Goal: Check status: Check status

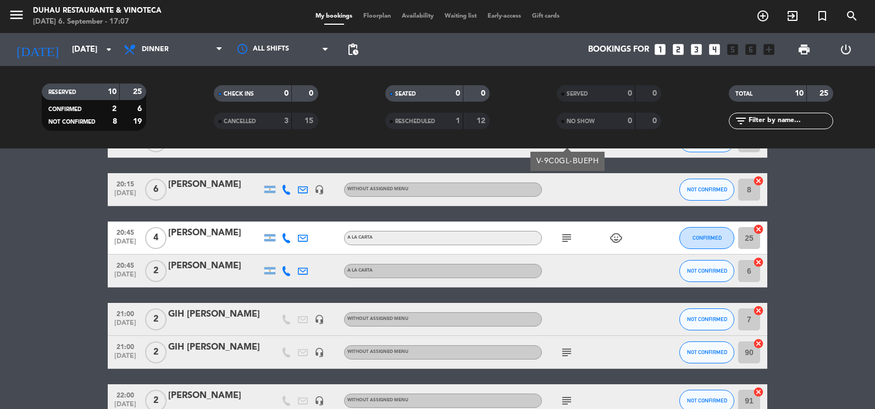
scroll to position [252, 0]
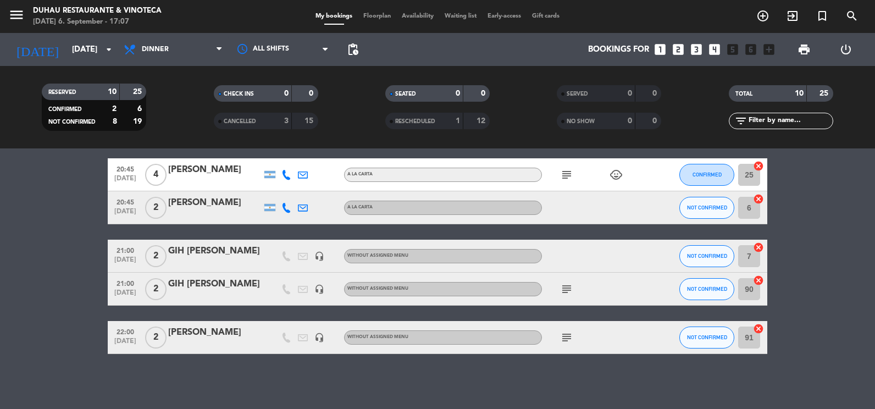
click at [563, 290] on icon "subject" at bounding box center [566, 288] width 13 height 13
click at [566, 342] on icon "subject" at bounding box center [566, 337] width 13 height 13
click at [569, 174] on icon "subject" at bounding box center [566, 174] width 13 height 13
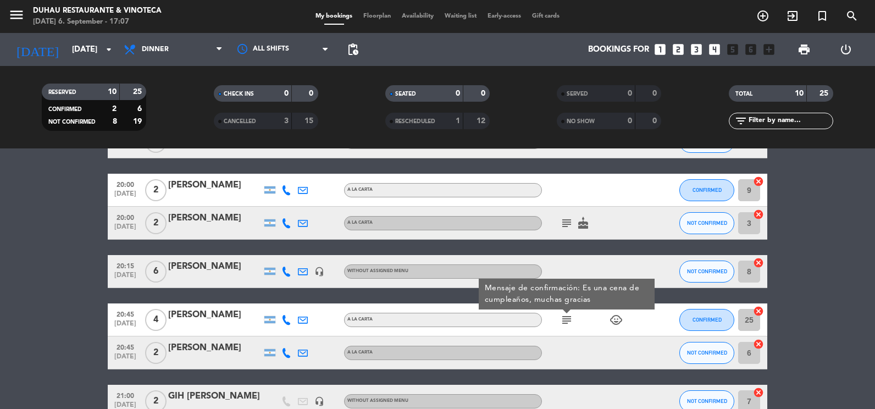
scroll to position [87, 0]
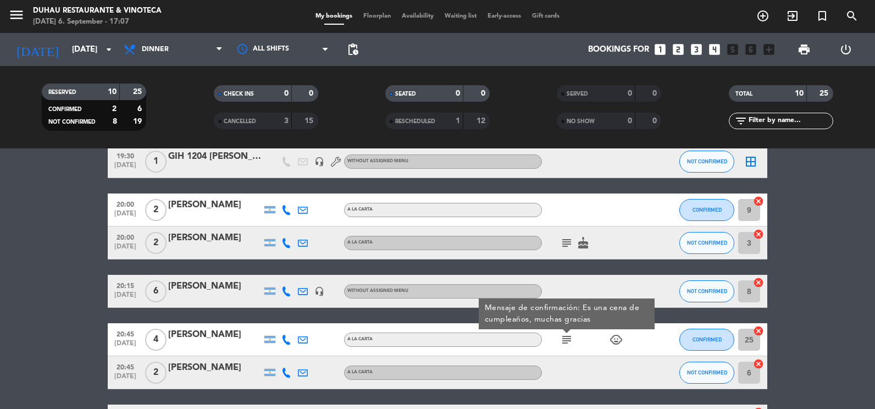
click at [568, 242] on icon "subject" at bounding box center [566, 242] width 13 height 13
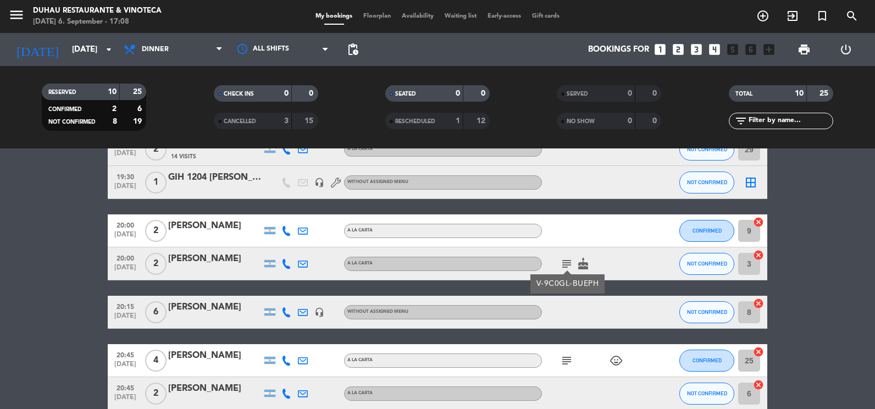
scroll to position [165, 0]
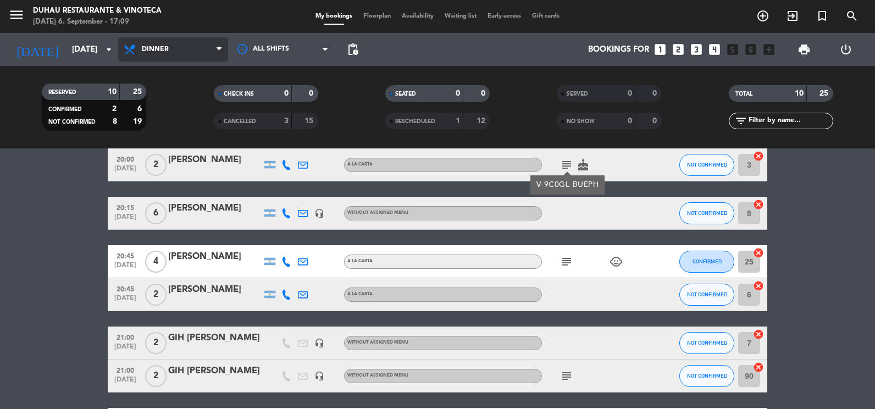
click at [186, 45] on span "Dinner" at bounding box center [173, 49] width 110 height 24
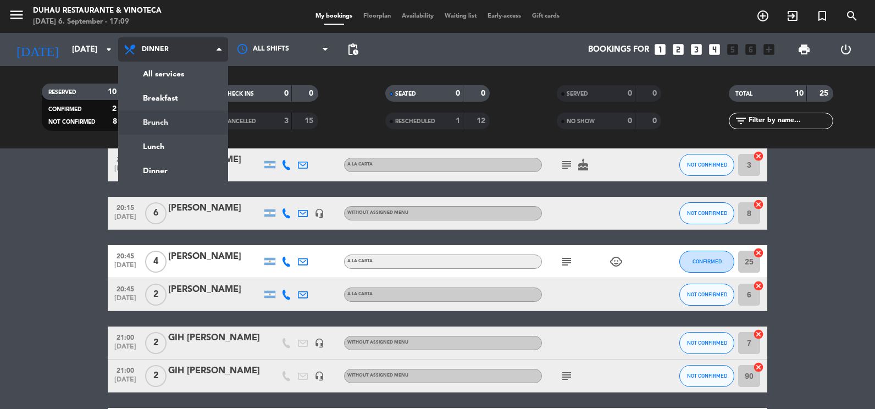
click at [194, 121] on div "menu Duhau Restaurante & Vinoteca [DATE] 6. September - 17:09 My bookings Floor…" at bounding box center [437, 74] width 875 height 148
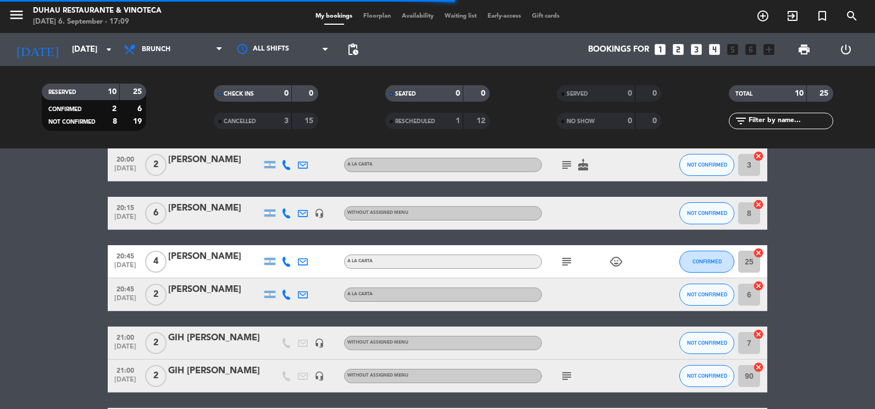
scroll to position [0, 0]
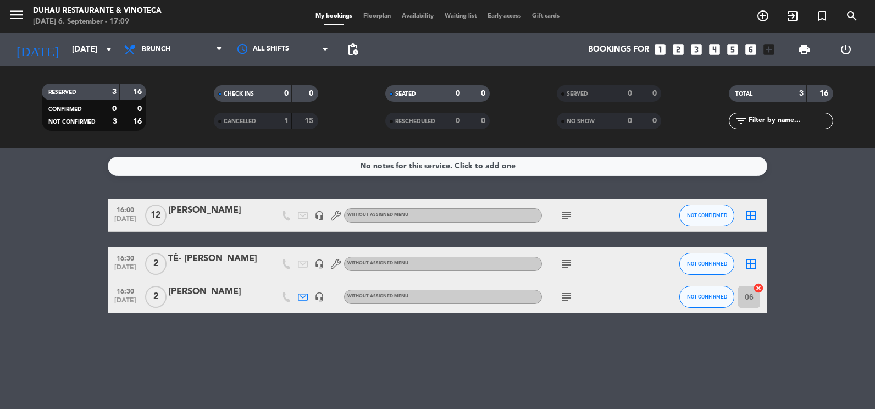
click at [572, 221] on icon "subject" at bounding box center [566, 215] width 13 height 13
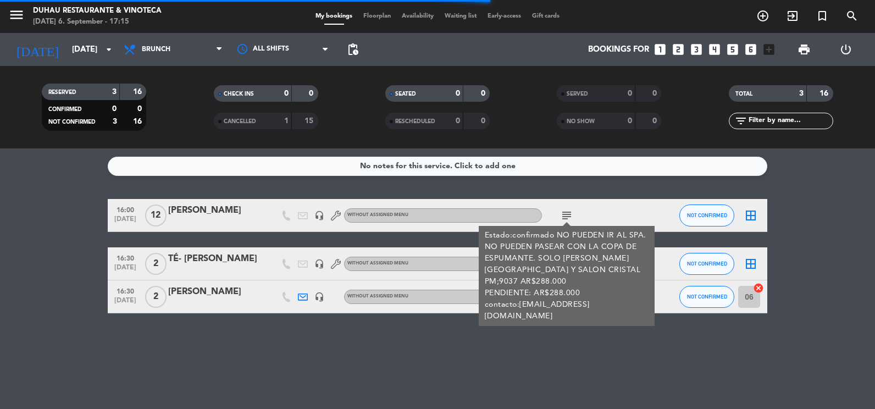
click at [531, 275] on div "Estado:confirmado NO PUEDEN IR AL SPA. NO PUEDEN PASEAR CON LA COPA DE ESPUMANT…" at bounding box center [567, 276] width 164 height 92
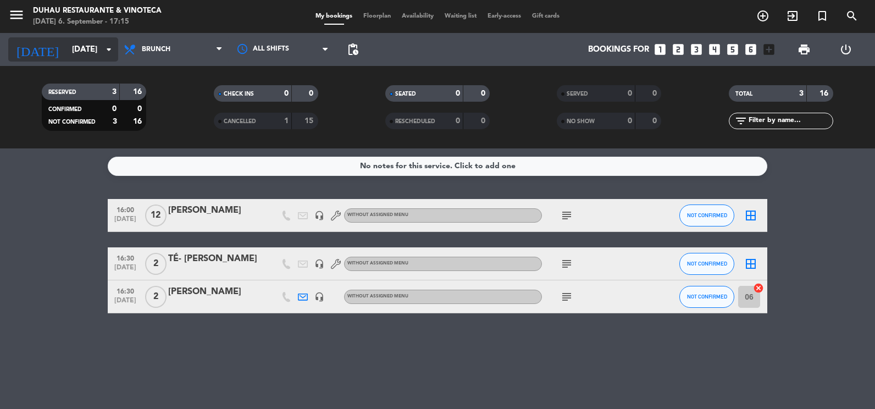
click at [97, 54] on input "[DATE]" at bounding box center [118, 50] width 105 height 20
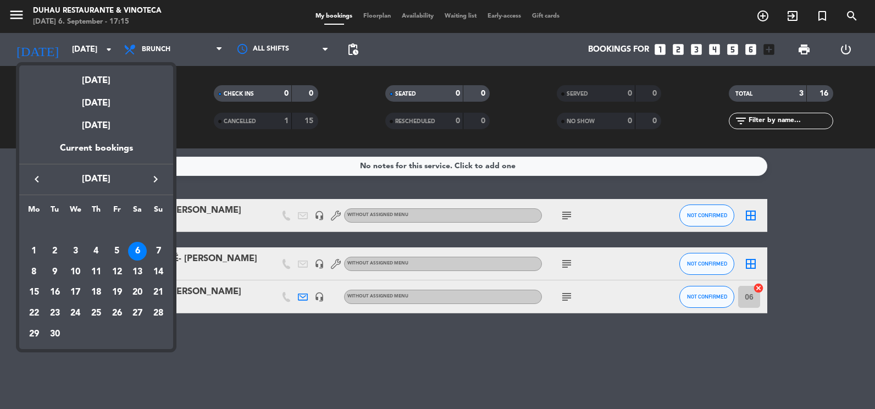
click at [198, 28] on div at bounding box center [437, 204] width 875 height 409
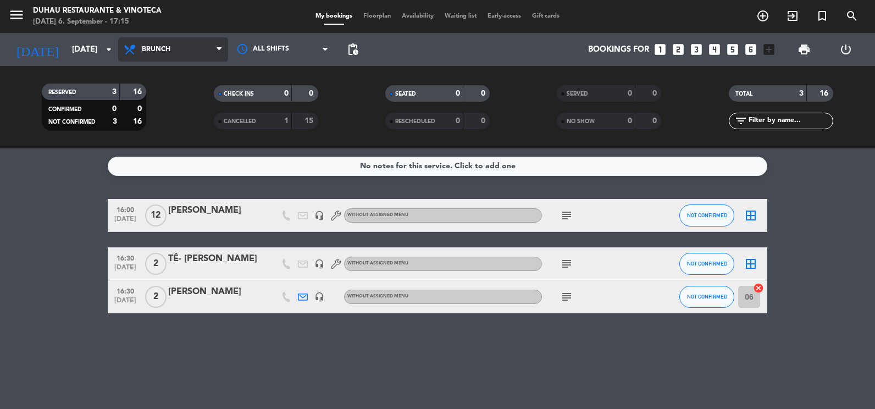
click at [208, 45] on span "Brunch" at bounding box center [173, 49] width 110 height 24
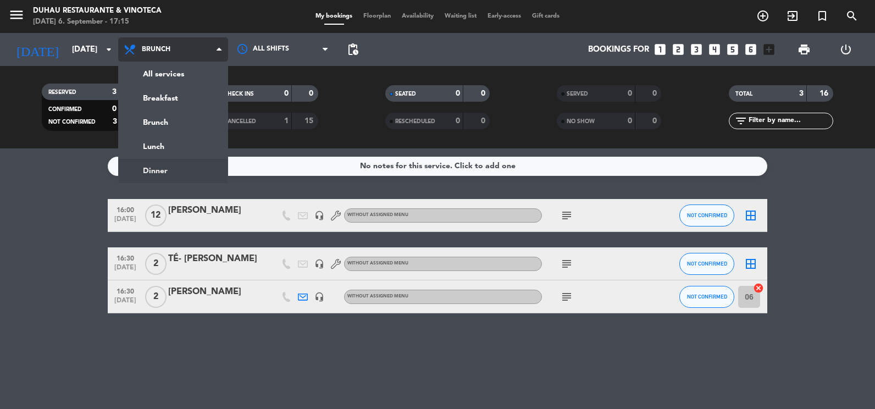
click at [176, 163] on ng-component "menu Duhau Restaurante & Vinoteca [DATE] 6. September - 17:15 My bookings Floor…" at bounding box center [437, 204] width 875 height 409
